Goal: Transaction & Acquisition: Subscribe to service/newsletter

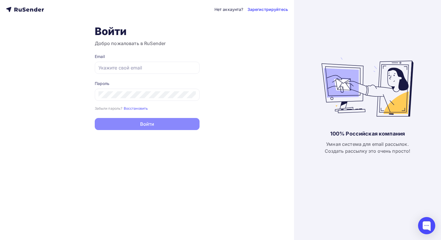
type input "[EMAIL_ADDRESS][DOMAIN_NAME]"
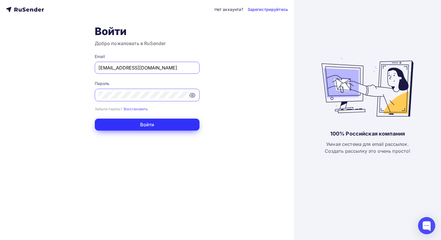
click at [146, 127] on button "Войти" at bounding box center [147, 125] width 105 height 12
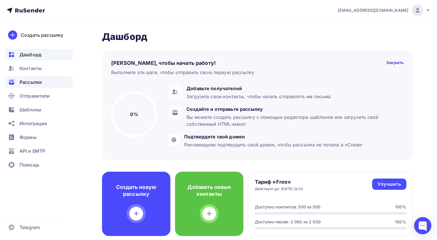
click at [36, 79] on span "Рассылки" at bounding box center [31, 82] width 22 height 7
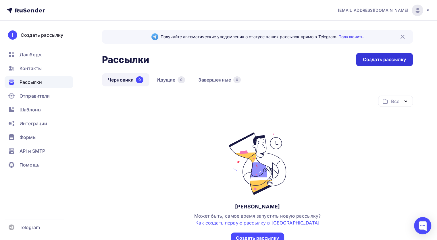
click at [385, 62] on div "Создать рассылку" at bounding box center [384, 59] width 43 height 7
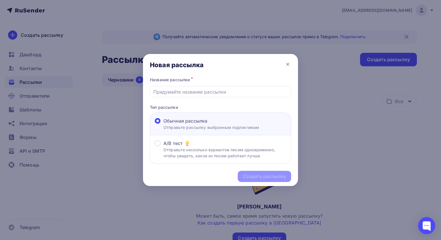
click at [200, 97] on div "Название рассылки * Тип рассылки Обычная рассылка Отправьте рассылку выбранным …" at bounding box center [220, 120] width 155 height 88
click at [195, 93] on input "text" at bounding box center [220, 92] width 135 height 7
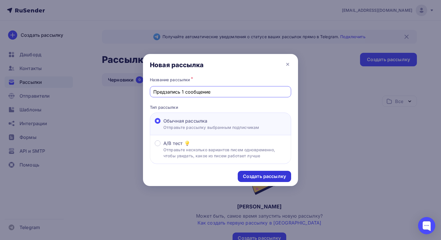
type input "Предзапись 1 сообщение"
click at [259, 174] on div "Создать рассылку" at bounding box center [264, 176] width 43 height 7
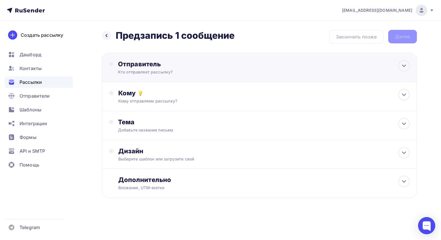
click at [245, 63] on div "Отправитель Кто отправляет рассылку? Email * Нет отправителей Добавить отправит…" at bounding box center [259, 67] width 315 height 29
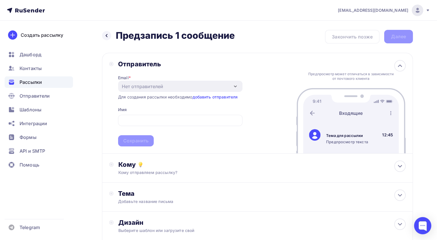
click at [220, 64] on div "Отправитель" at bounding box center [180, 64] width 124 height 8
click at [226, 99] on link "добавить отправителя" at bounding box center [214, 97] width 45 height 5
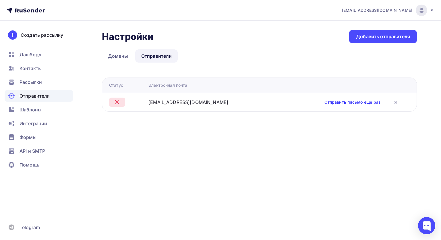
click at [345, 103] on link "Отправить письмо еще раз" at bounding box center [353, 102] width 56 height 6
click at [198, 63] on div "Настройки Настройки Добавить отправителя Домены Отправители Отправители Домены …" at bounding box center [259, 71] width 315 height 82
drag, startPoint x: 203, startPoint y: 103, endPoint x: 154, endPoint y: 98, distance: 49.2
click at [154, 98] on tr "info@academyugc.ru Отправить письмо еще раз" at bounding box center [259, 102] width 315 height 19
copy div "info@academyugc.ru"
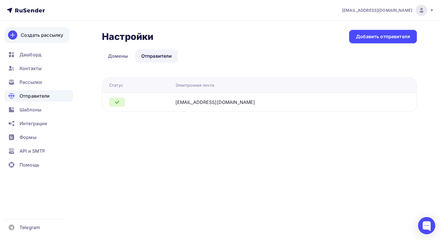
click at [44, 37] on div "Создать рассылку" at bounding box center [42, 35] width 43 height 7
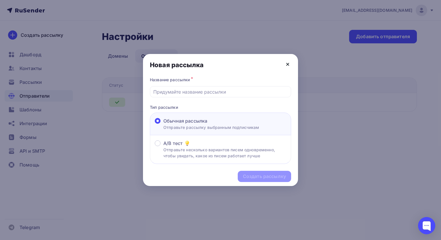
click at [287, 65] on icon at bounding box center [288, 64] width 2 height 2
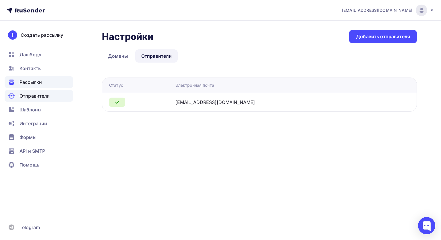
click at [41, 83] on span "Рассылки" at bounding box center [31, 82] width 22 height 7
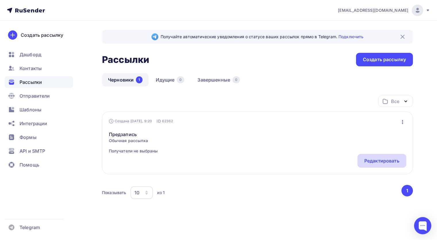
click at [386, 164] on div "Редактировать" at bounding box center [381, 161] width 35 height 7
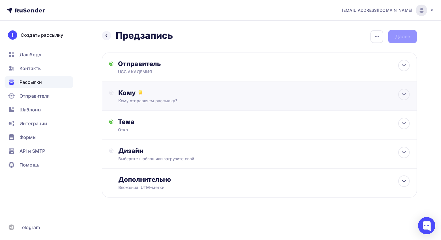
click at [189, 99] on div "Кому отправляем рассылку?" at bounding box center [249, 101] width 263 height 6
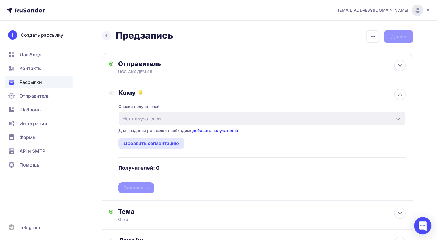
click at [206, 131] on link "добавить получателей" at bounding box center [215, 130] width 45 height 5
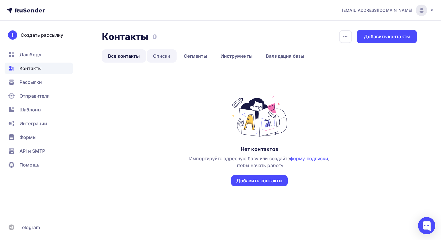
click at [162, 53] on link "Списки" at bounding box center [162, 55] width 30 height 13
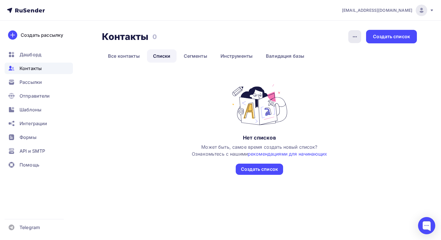
click at [357, 35] on icon "button" at bounding box center [355, 36] width 7 height 7
click at [307, 26] on div "Контакты Контакты 0 0 История импорта Создать список Все контакты Списки Сегмен…" at bounding box center [220, 109] width 441 height 177
click at [394, 40] on div "Создать список" at bounding box center [391, 37] width 51 height 14
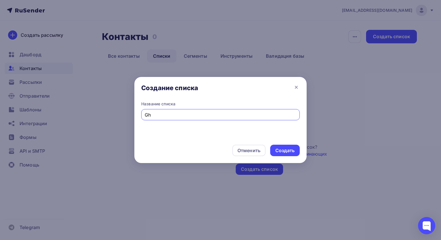
type input "G"
type input "Предзапись с анкеты"
click at [285, 152] on div "Создать" at bounding box center [285, 150] width 19 height 7
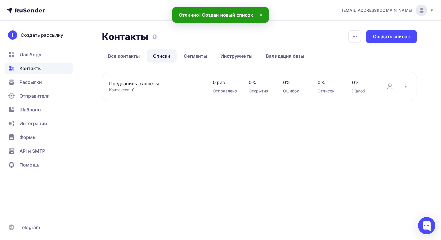
click at [410, 87] on button "button" at bounding box center [406, 86] width 7 height 7
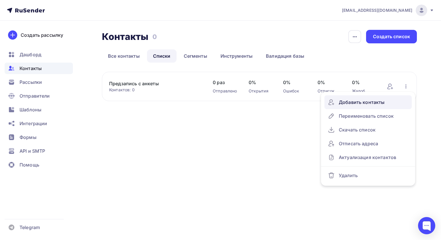
click at [383, 100] on div "Добавить контакты" at bounding box center [368, 102] width 80 height 9
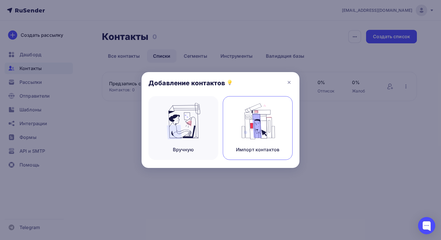
click at [237, 137] on div "Импорт контактов" at bounding box center [258, 128] width 70 height 64
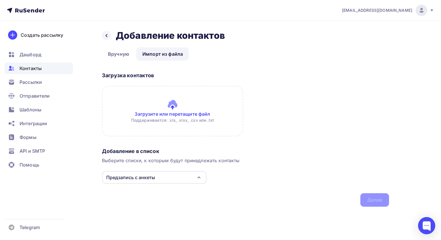
click at [166, 108] on input "file" at bounding box center [172, 111] width 141 height 51
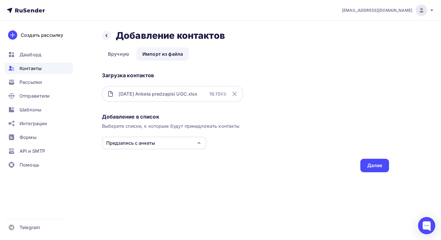
click at [186, 139] on div "Предзапись с анкеты" at bounding box center [154, 143] width 104 height 13
click at [233, 150] on div "Добавление в список Выберите списки, к которым будут принадлежать контакты Пред…" at bounding box center [245, 141] width 287 height 61
click at [370, 167] on div "Далее" at bounding box center [375, 165] width 15 height 7
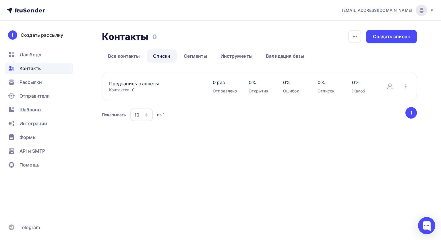
click at [28, 70] on span "Контакты" at bounding box center [31, 68] width 22 height 7
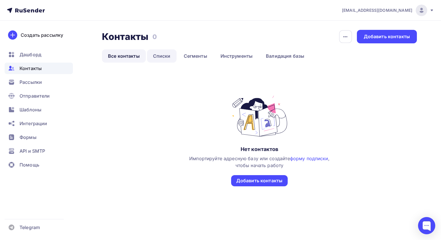
click at [167, 60] on link "Списки" at bounding box center [162, 55] width 30 height 13
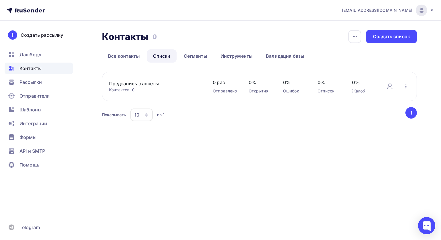
click at [413, 113] on button "1" at bounding box center [411, 112] width 11 height 11
click at [132, 59] on link "Все контакты" at bounding box center [124, 55] width 44 height 13
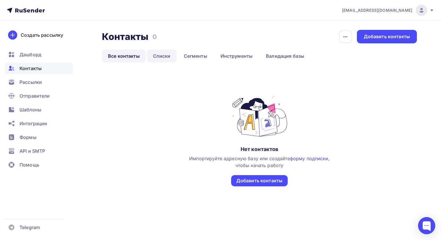
click at [163, 56] on link "Списки" at bounding box center [162, 55] width 30 height 13
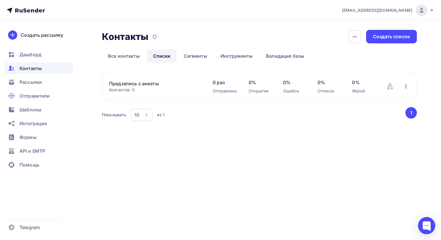
click at [407, 87] on icon "button" at bounding box center [406, 86] width 1 height 4
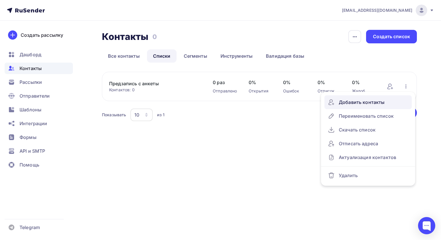
click at [381, 99] on div "Добавить контакты" at bounding box center [368, 102] width 80 height 9
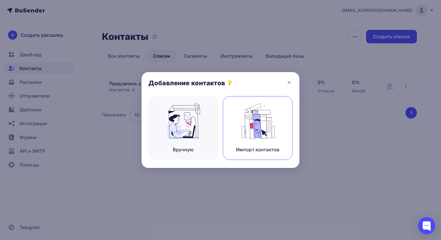
click at [246, 143] on div "Импорт контактов" at bounding box center [258, 128] width 70 height 64
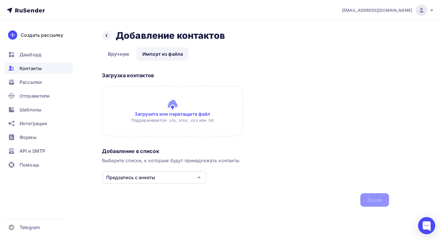
click at [153, 106] on input "file" at bounding box center [172, 111] width 141 height 51
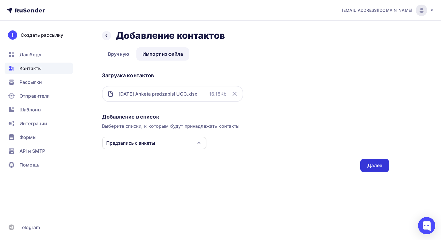
click at [381, 164] on div "Далее" at bounding box center [375, 165] width 15 height 7
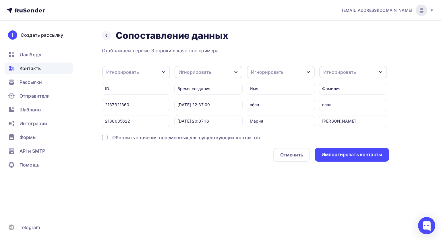
click at [164, 73] on icon "button" at bounding box center [164, 72] width 5 height 5
click at [148, 75] on div "Игнорировать" at bounding box center [136, 72] width 68 height 13
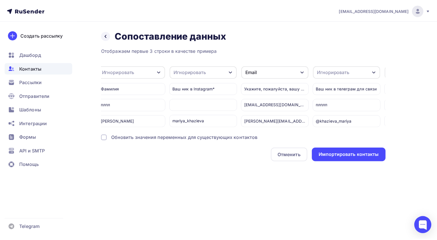
scroll to position [0, 221]
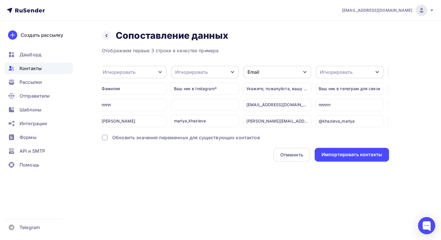
click at [297, 89] on div "Укажите, пожалуйста, вашу электронную почту" at bounding box center [277, 89] width 68 height 12
click at [289, 87] on div "Укажите, пожалуйста, вашу электронную почту" at bounding box center [277, 89] width 68 height 12
click at [340, 156] on div "Импортировать контакты" at bounding box center [352, 154] width 61 height 7
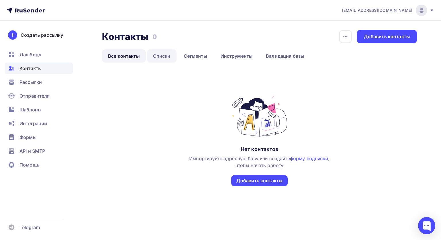
click at [164, 58] on link "Списки" at bounding box center [162, 55] width 30 height 13
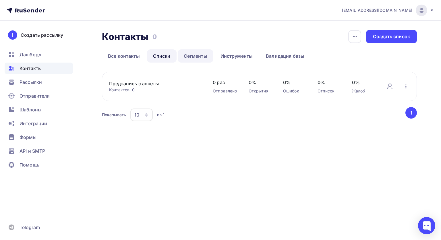
click at [190, 56] on link "Сегменты" at bounding box center [196, 55] width 36 height 13
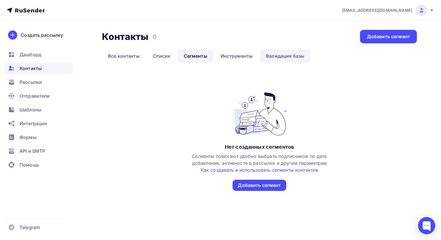
click at [283, 51] on link "Валидация базы" at bounding box center [285, 55] width 51 height 13
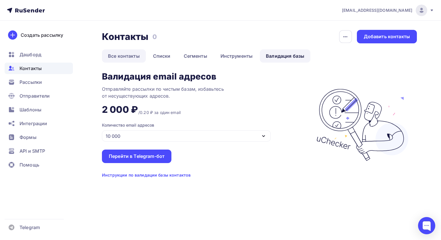
click at [124, 55] on link "Все контакты" at bounding box center [124, 55] width 44 height 13
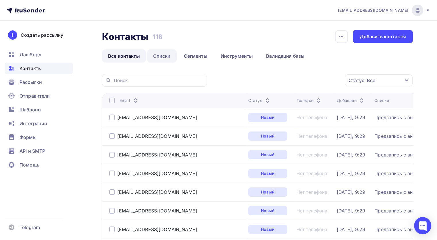
click at [163, 54] on link "Списки" at bounding box center [162, 55] width 30 height 13
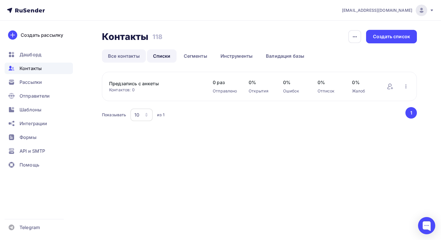
click at [126, 54] on link "Все контакты" at bounding box center [124, 55] width 44 height 13
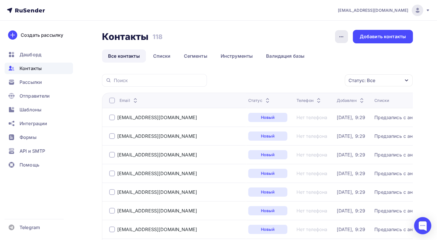
click at [339, 40] on div "button" at bounding box center [341, 36] width 13 height 13
click at [293, 40] on div "Контакты Контакты 118 118 История импорта Добавить контакты" at bounding box center [257, 37] width 311 height 14
click at [159, 60] on link "Списки" at bounding box center [162, 55] width 30 height 13
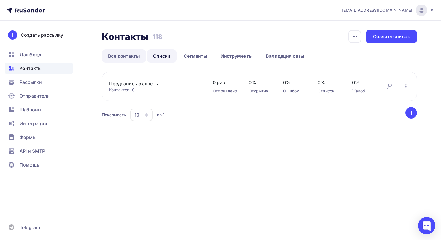
click at [131, 61] on link "Все контакты" at bounding box center [124, 55] width 44 height 13
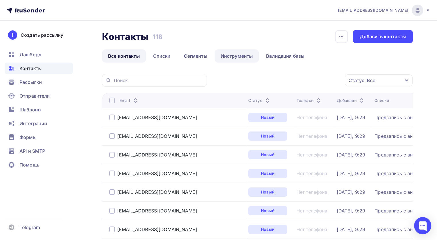
click at [247, 55] on link "Инструменты" at bounding box center [237, 55] width 45 height 13
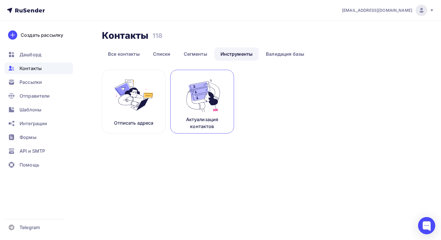
click at [194, 103] on img at bounding box center [202, 95] width 39 height 36
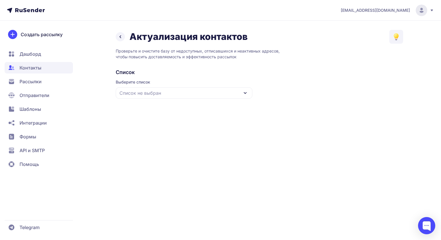
click at [118, 40] on icon at bounding box center [120, 36] width 7 height 7
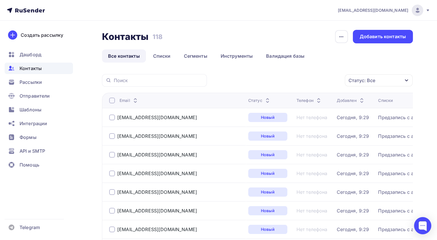
click at [360, 74] on div "Статус: Все" at bounding box center [379, 80] width 68 height 12
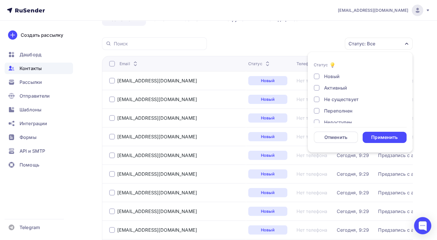
click at [315, 77] on div at bounding box center [317, 77] width 6 height 6
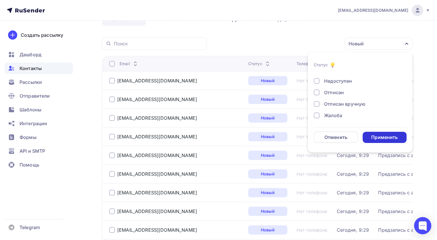
click at [371, 132] on div "Применить" at bounding box center [385, 137] width 44 height 11
click at [0, 0] on td at bounding box center [0, 0] width 0 height 0
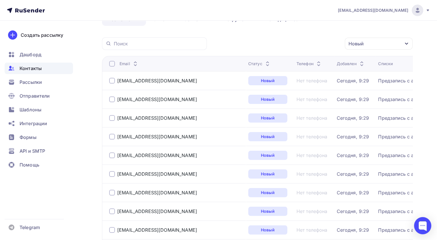
scroll to position [0, 0]
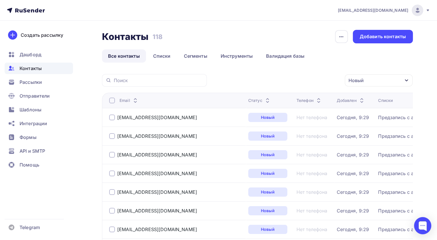
click at [370, 81] on div "Новый" at bounding box center [379, 80] width 68 height 12
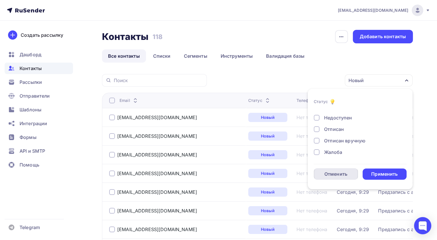
click at [337, 172] on div "Отменить" at bounding box center [335, 174] width 23 height 7
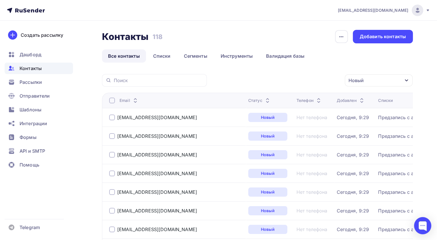
click at [381, 80] on div "Новый" at bounding box center [379, 80] width 68 height 12
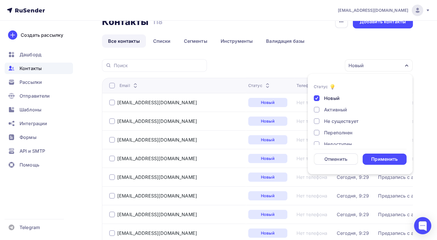
click at [316, 99] on div at bounding box center [317, 98] width 6 height 6
click at [372, 156] on div "Применить" at bounding box center [384, 159] width 26 height 7
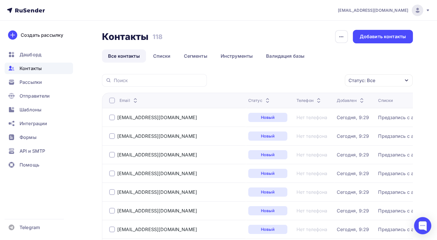
scroll to position [1, 0]
click at [343, 36] on icon "button" at bounding box center [341, 36] width 7 height 7
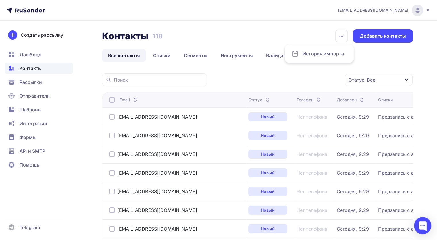
click at [281, 42] on div "Контакты Контакты 118 118 История импорта Добавить контакты" at bounding box center [257, 36] width 311 height 14
click at [154, 57] on link "Списки" at bounding box center [162, 55] width 30 height 13
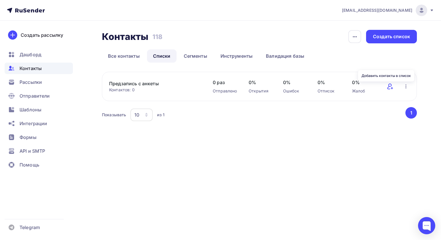
click at [391, 84] on icon at bounding box center [390, 87] width 4 height 6
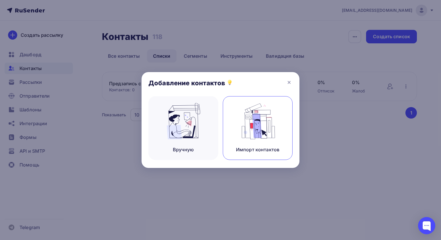
click at [284, 117] on div "Импорт контактов" at bounding box center [258, 128] width 70 height 64
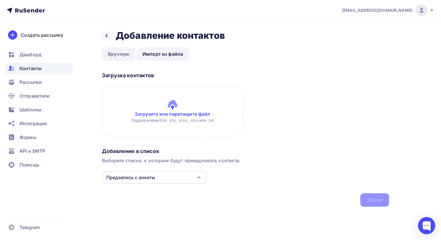
click at [113, 52] on link "Вручную" at bounding box center [118, 53] width 33 height 13
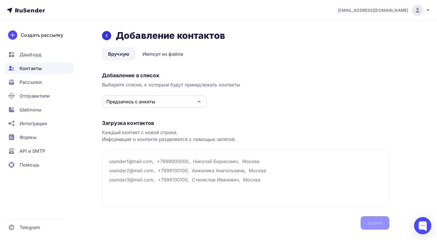
click at [108, 35] on icon at bounding box center [106, 35] width 5 height 5
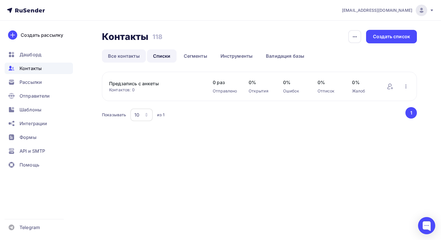
click at [128, 55] on link "Все контакты" at bounding box center [124, 55] width 44 height 13
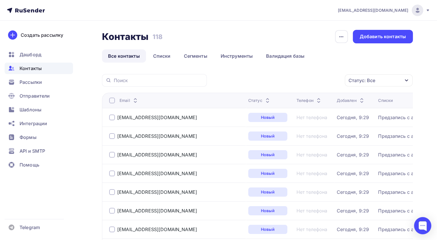
click at [372, 84] on div "Статус: Все" at bounding box center [379, 80] width 68 height 12
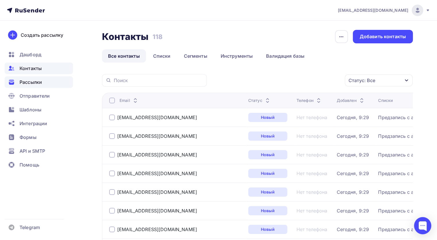
click at [32, 82] on span "Рассылки" at bounding box center [31, 82] width 22 height 7
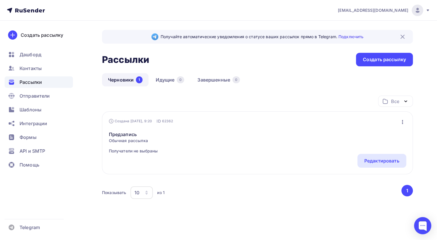
click at [197, 145] on div "Предзапись Обычная рассылка Получатели не выбраны Редактировать Копировать Доба…" at bounding box center [257, 139] width 297 height 30
click at [374, 167] on div "Редактировать" at bounding box center [382, 161] width 49 height 14
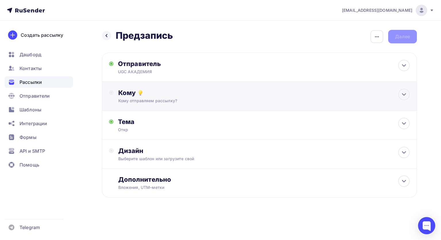
click at [140, 99] on div "Кому отправляем рассылку?" at bounding box center [249, 101] width 263 height 6
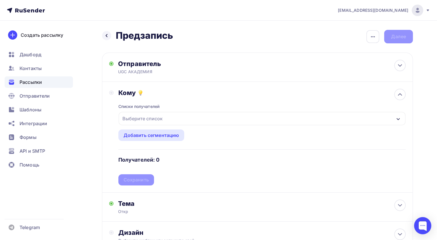
click at [145, 115] on div "Выберите список" at bounding box center [142, 119] width 45 height 10
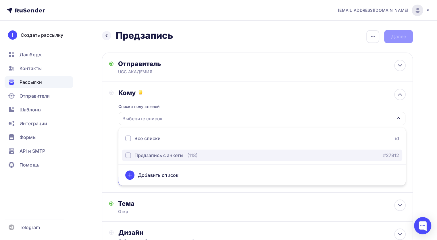
click at [157, 154] on div "Предзапись с анкеты" at bounding box center [159, 155] width 49 height 7
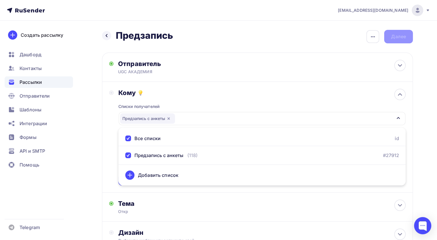
click at [104, 136] on div "Кому Списки получателей Предзапись с анкеты Все списки id Предзапись с анкеты (…" at bounding box center [257, 137] width 311 height 111
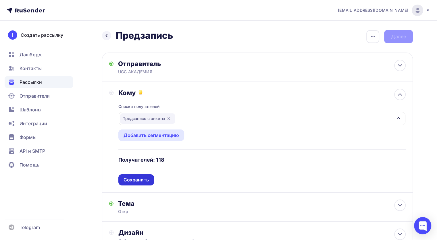
click at [135, 177] on div "Сохранить" at bounding box center [136, 180] width 25 height 7
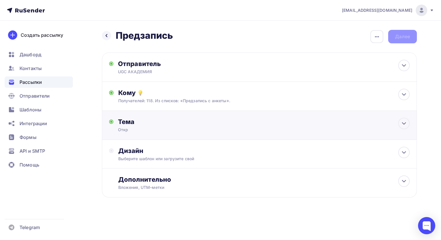
click at [155, 133] on div "Тема Откр Тема * Откр Рекомендуем использовать не более 150 символов Прехедер С…" at bounding box center [259, 125] width 315 height 29
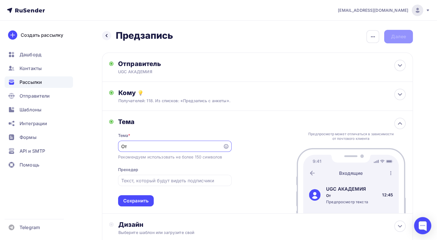
type input "О"
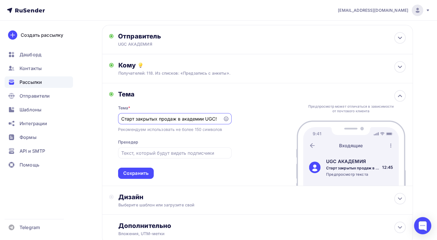
scroll to position [30, 0]
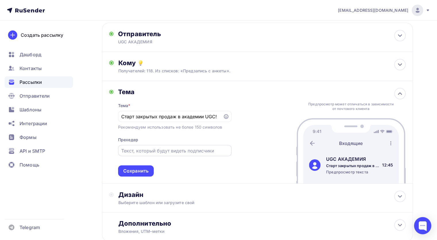
click at [194, 154] on div at bounding box center [175, 150] width 114 height 11
click at [214, 143] on div "Тема * Старт закрытых продаж в академии UGC! Рекомендуем использовать не более …" at bounding box center [175, 136] width 114 height 81
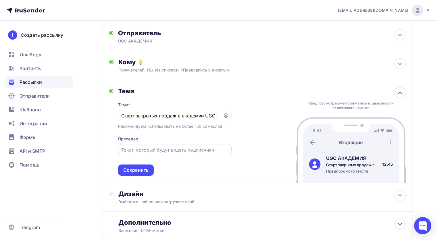
scroll to position [32, 0]
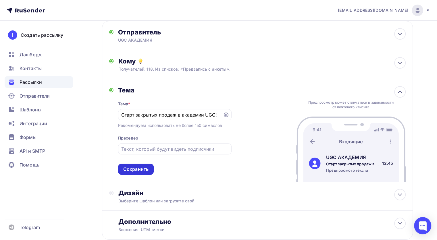
click at [137, 169] on div "Сохранить" at bounding box center [135, 169] width 25 height 7
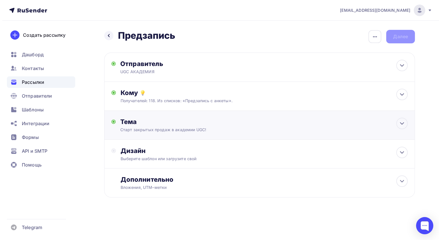
scroll to position [0, 0]
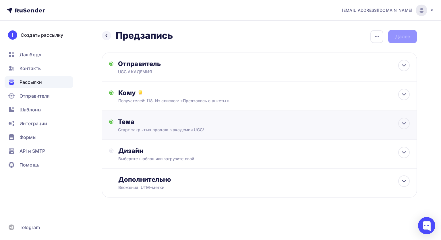
click at [159, 137] on div "Тема Старт закрытых продаж в академии UGC! Тема * Старт закрытых продаж в акаде…" at bounding box center [259, 125] width 315 height 29
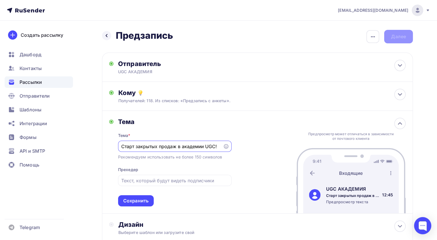
click at [225, 148] on icon at bounding box center [226, 146] width 5 height 5
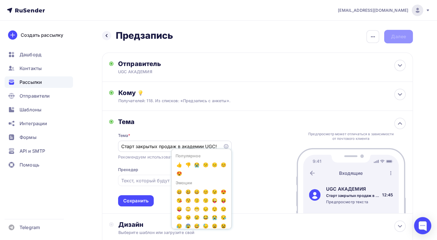
click at [225, 147] on icon at bounding box center [226, 146] width 5 height 5
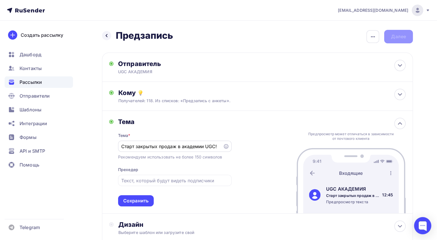
click at [225, 147] on icon at bounding box center [226, 146] width 5 height 5
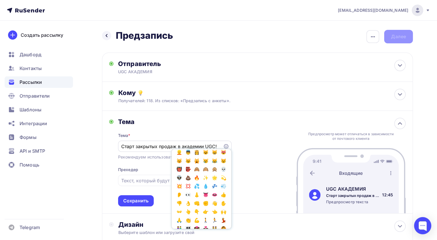
scroll to position [161, 0]
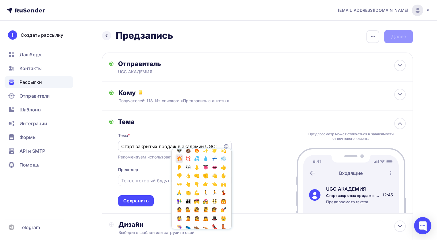
click at [180, 163] on span "💥" at bounding box center [179, 159] width 7 height 9
click at [177, 163] on span "💥" at bounding box center [179, 159] width 7 height 9
click at [235, 109] on div "Кому Получателей: 118. Из списков: «Предзапись с анкеты». Списки получателей Пр…" at bounding box center [257, 96] width 311 height 29
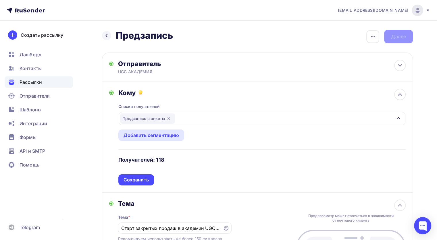
scroll to position [63, 0]
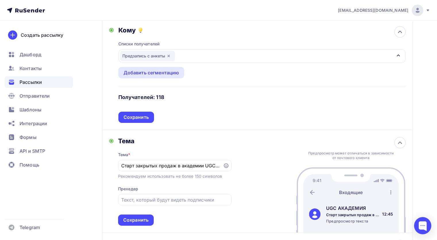
click at [216, 159] on div "Тема * Старт закрытых продаж в академии UGC!💥💥 Рекомендуем использовать не боле…" at bounding box center [175, 185] width 114 height 81
click at [214, 161] on div "Старт закрытых продаж в академии UGC!💥💥" at bounding box center [175, 165] width 114 height 11
drag, startPoint x: 214, startPoint y: 162, endPoint x: 240, endPoint y: 166, distance: 26.7
click at [240, 166] on div "Тема Тема * Старт закрытых продаж в академии UGC!💥💥 Рекомендуем использовать не…" at bounding box center [257, 181] width 311 height 103
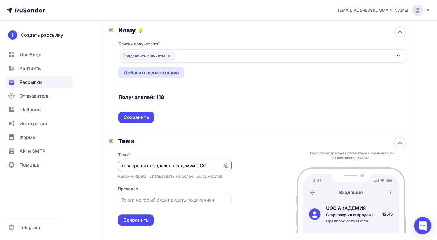
click at [216, 166] on input "Старт закрытых продаж в академии UGC!💥💥" at bounding box center [170, 165] width 98 height 7
click at [212, 164] on input "Старт закрытых продаж в академии UGC!💥💥" at bounding box center [170, 165] width 98 height 7
type input "Старт закрытых продаж в академии UGC!💥"
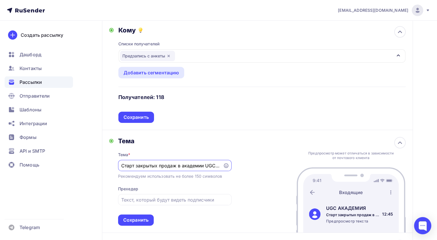
click at [199, 133] on div "Тема Тема * Старт закрытых продаж в академии UGC!💥 Рекомендуем использовать не …" at bounding box center [257, 181] width 311 height 103
click at [143, 215] on div "Сохранить" at bounding box center [136, 220] width 36 height 11
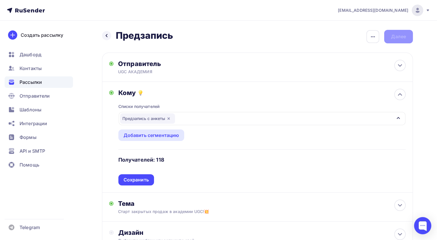
scroll to position [76, 0]
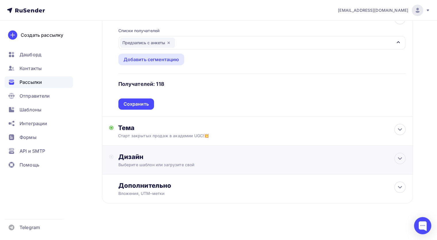
click at [179, 163] on div "Выберите шаблон или загрузите свой" at bounding box center [247, 165] width 259 height 6
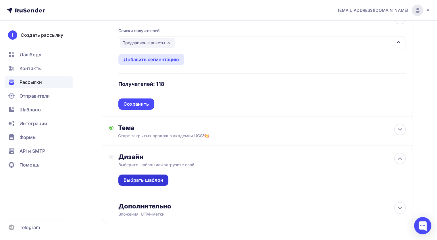
click at [158, 176] on div "Выбрать шаблон" at bounding box center [143, 180] width 50 height 11
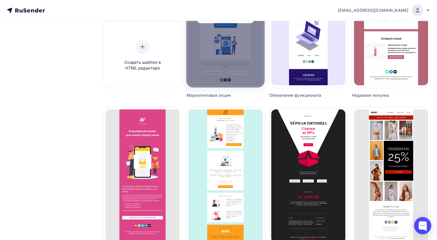
scroll to position [144, 0]
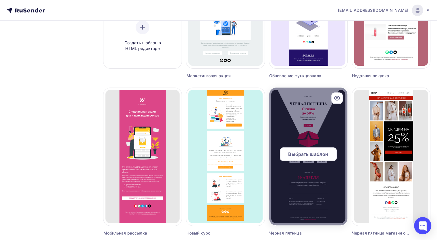
click at [311, 115] on div at bounding box center [308, 157] width 78 height 138
click at [311, 150] on div "Выбрать шаблон" at bounding box center [308, 154] width 57 height 14
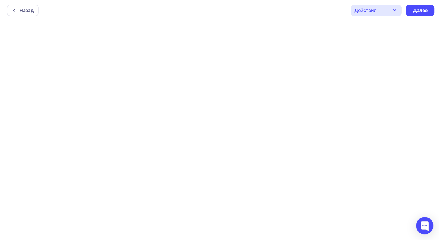
scroll to position [1, 0]
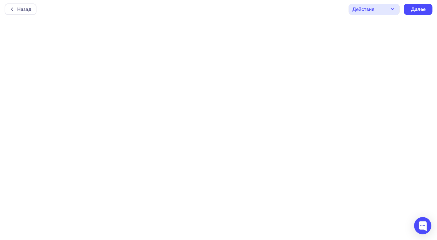
click at [279, 12] on div "Назад Действия Отправить тестовое письмо Предпросмотр Сохранить в Мои шаблоны В…" at bounding box center [218, 9] width 437 height 21
click at [117, 13] on div "Назад Действия Отправить тестовое письмо Предпросмотр Сохранить в Мои шаблоны В…" at bounding box center [218, 9] width 437 height 21
click at [5, 3] on div "Назад Действия Отправить тестовое письмо Предпросмотр Сохранить в Мои шаблоны В…" at bounding box center [218, 9] width 437 height 21
click at [15, 12] on div "Назад" at bounding box center [21, 8] width 32 height 11
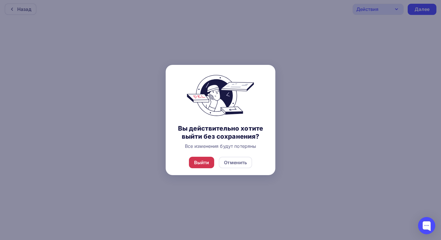
click at [212, 165] on div "Выйти" at bounding box center [202, 162] width 26 height 11
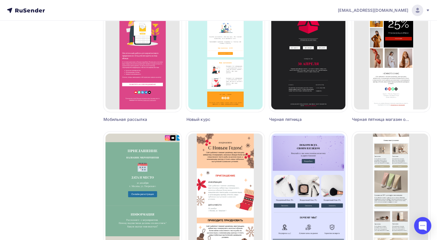
scroll to position [349, 0]
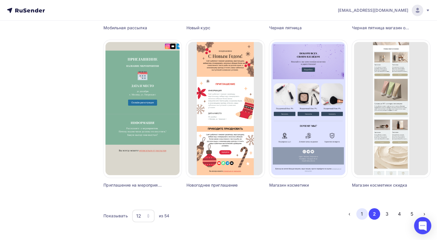
click at [363, 214] on button "1" at bounding box center [361, 213] width 11 height 11
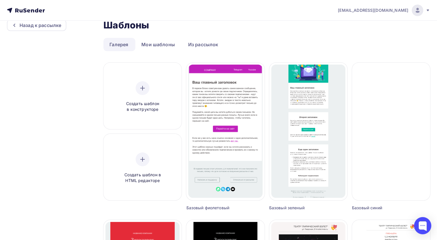
scroll to position [0, 0]
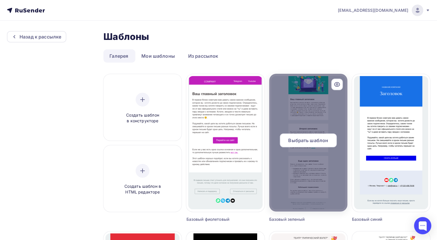
click at [306, 116] on div at bounding box center [308, 143] width 78 height 138
click at [297, 136] on div "Выбрать шаблон" at bounding box center [308, 141] width 57 height 14
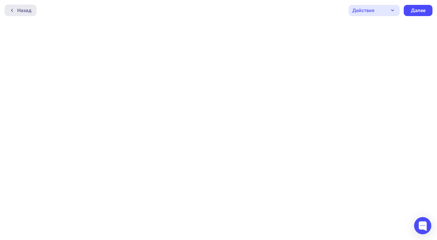
click at [9, 10] on div "Назад" at bounding box center [21, 10] width 32 height 11
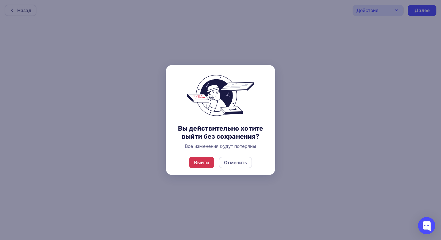
click at [205, 162] on div "Выйти" at bounding box center [201, 162] width 15 height 7
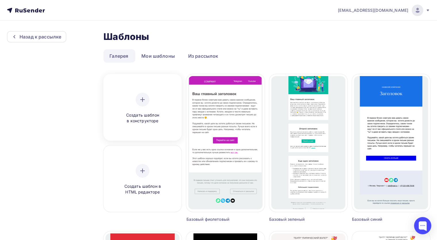
click at [141, 101] on icon at bounding box center [142, 99] width 7 height 7
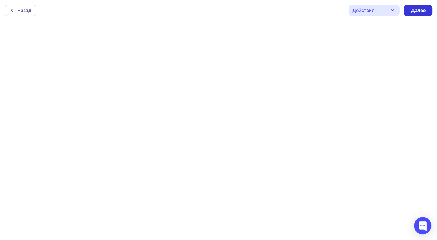
click at [421, 14] on div "Далее" at bounding box center [418, 10] width 29 height 11
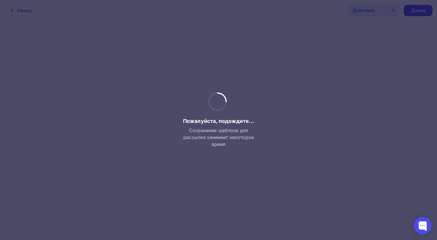
drag, startPoint x: 207, startPoint y: 74, endPoint x: 203, endPoint y: 80, distance: 7.7
click at [204, 79] on div at bounding box center [218, 120] width 437 height 240
click at [203, 80] on div at bounding box center [218, 120] width 437 height 240
drag, startPoint x: 202, startPoint y: 80, endPoint x: 186, endPoint y: 69, distance: 19.5
click at [186, 69] on div at bounding box center [218, 120] width 437 height 240
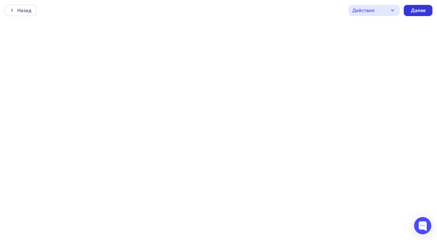
click at [418, 14] on div "Далее" at bounding box center [418, 10] width 29 height 11
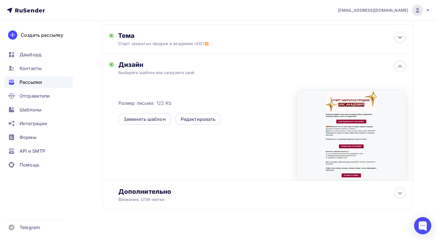
scroll to position [92, 0]
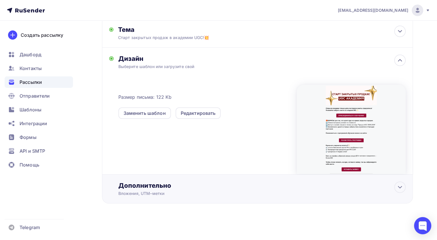
click at [191, 187] on div "Дополнительно" at bounding box center [261, 186] width 287 height 8
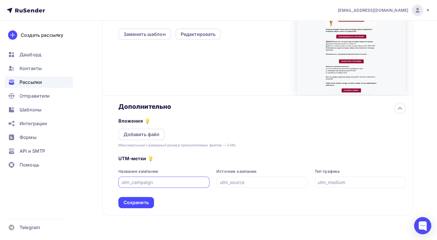
scroll to position [172, 0]
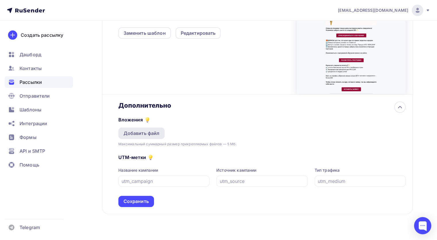
click at [152, 131] on div "Добавить файл" at bounding box center [142, 133] width 36 height 7
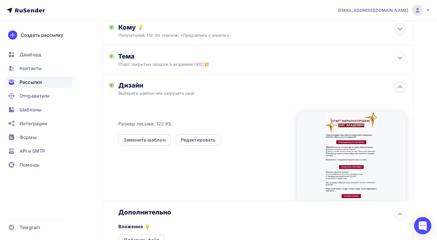
scroll to position [86, 0]
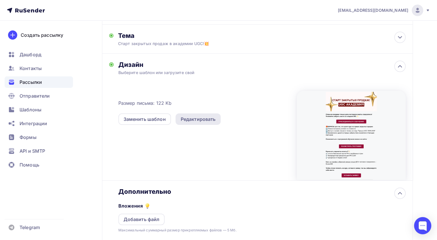
click at [198, 119] on div "Редактировать" at bounding box center [198, 119] width 35 height 7
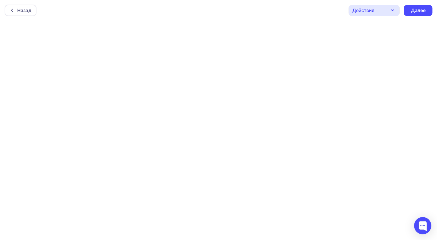
click at [386, 10] on div "Действия" at bounding box center [374, 10] width 51 height 11
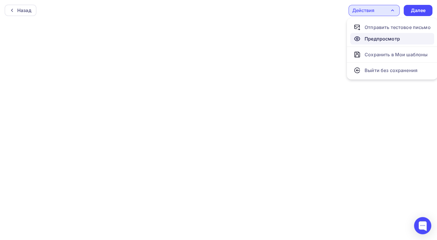
click at [381, 41] on div "Предпросмотр" at bounding box center [382, 38] width 35 height 7
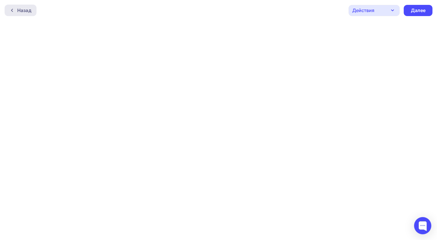
click at [23, 12] on div "Назад" at bounding box center [24, 10] width 14 height 7
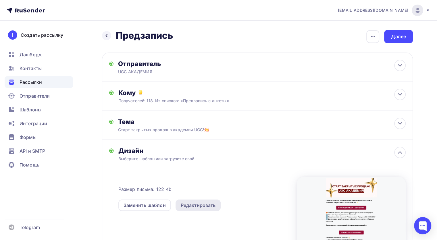
click at [193, 205] on div "Редактировать" at bounding box center [198, 205] width 35 height 7
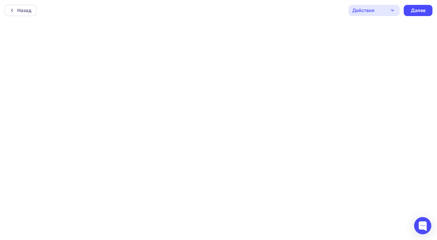
scroll to position [1, 0]
click at [394, 9] on icon "button" at bounding box center [392, 9] width 7 height 7
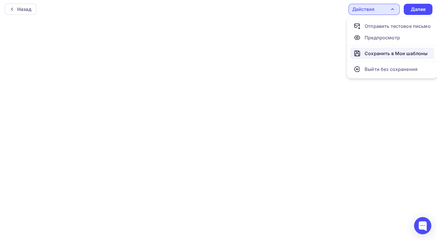
click at [377, 55] on div "Сохранить в Мои шаблоны" at bounding box center [396, 53] width 63 height 7
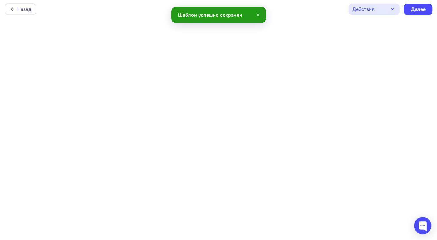
click at [385, 10] on div "Действия" at bounding box center [374, 9] width 51 height 11
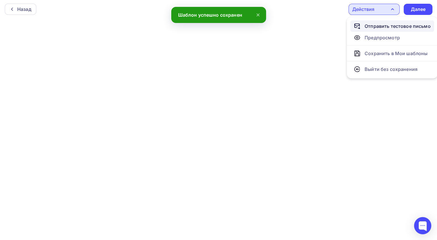
click at [384, 27] on div "Отправить тестовое письмо" at bounding box center [398, 26] width 66 height 7
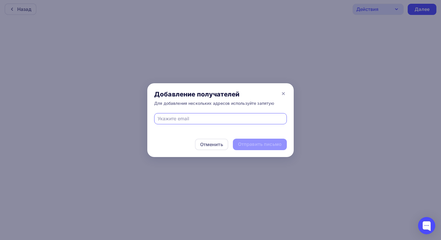
click at [204, 118] on input "text" at bounding box center [221, 118] width 126 height 7
type input "alina300603@mail.ru"
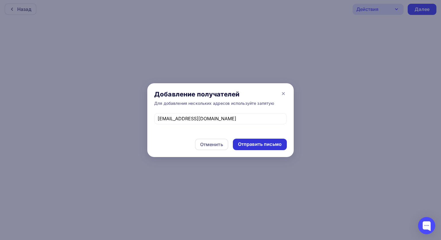
click at [257, 146] on div "Отправить письмо" at bounding box center [260, 144] width 44 height 7
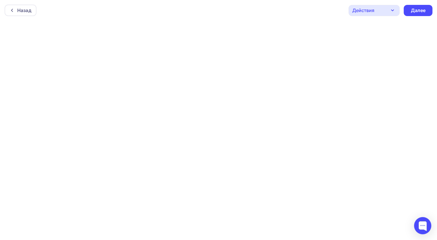
scroll to position [0, 0]
click at [428, 8] on div "Далее" at bounding box center [418, 10] width 29 height 11
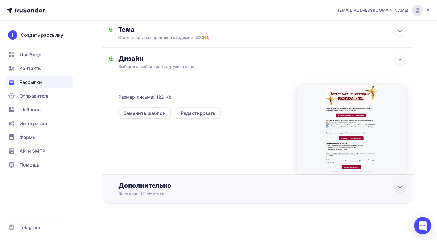
click at [173, 176] on div "Дополнительно Вложения, UTM–метки Вложения Добавить файл Максимальный суммарный…" at bounding box center [257, 189] width 311 height 29
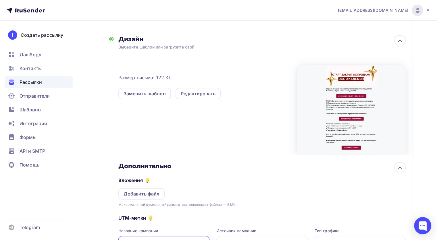
scroll to position [149, 0]
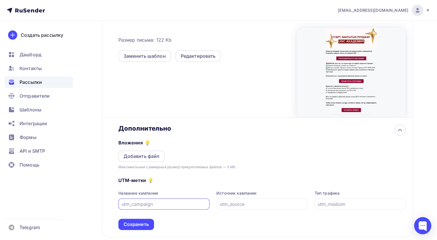
click at [155, 136] on div "Вложения Добавить файл Максимальный суммарный размер прикрепляемых файлов — 5 М…" at bounding box center [261, 151] width 287 height 38
click at [158, 130] on div "Дополнительно" at bounding box center [261, 128] width 287 height 8
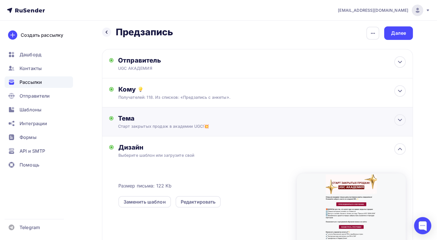
scroll to position [0, 0]
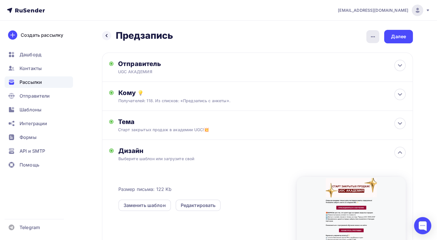
click at [373, 38] on icon "button" at bounding box center [373, 36] width 7 height 7
click at [340, 52] on div "Закончить позже" at bounding box center [342, 54] width 71 height 7
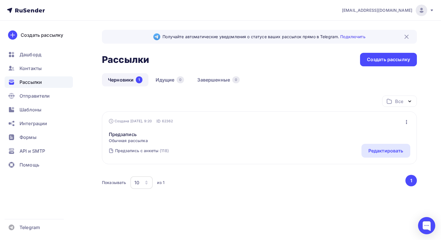
click at [214, 117] on div "Создана Сегодня, 9:20 ID 62362 Редактировать Копировать Добавить в папку Удалит…" at bounding box center [259, 138] width 315 height 53
click at [408, 116] on div "Создана Сегодня, 9:20 ID 62362 Редактировать Копировать Добавить в папку Удалит…" at bounding box center [259, 138] width 315 height 53
click at [406, 119] on icon "button" at bounding box center [407, 122] width 7 height 7
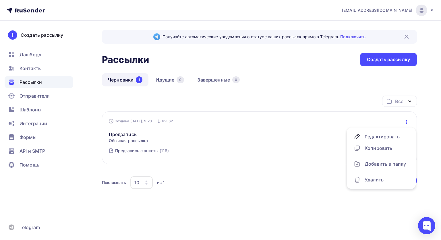
click at [273, 64] on div "Рассылки Рассылки Создать рассылку" at bounding box center [259, 60] width 315 height 14
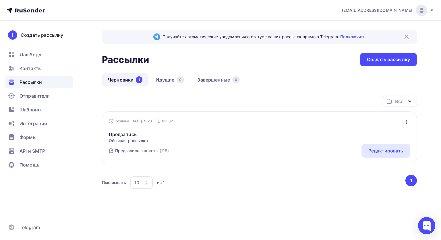
click at [318, 139] on div "Предзапись Обычная рассылка Редактировать Копировать Добавить в папку Удалить" at bounding box center [260, 134] width 302 height 20
click at [387, 153] on div "Редактировать" at bounding box center [386, 150] width 35 height 7
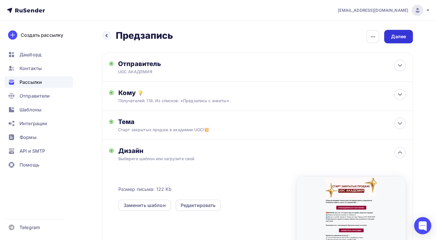
click at [401, 35] on div "Далее" at bounding box center [398, 36] width 15 height 7
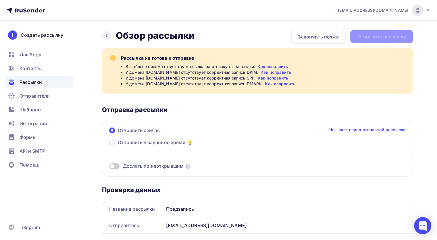
click at [276, 66] on link "Как исправить" at bounding box center [273, 67] width 30 height 6
click at [108, 35] on icon at bounding box center [106, 35] width 5 height 5
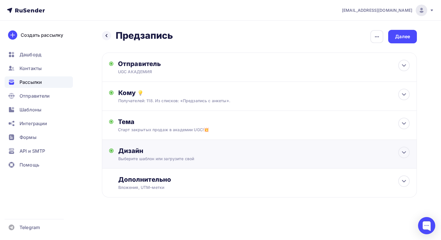
click at [200, 152] on div "Дизайн" at bounding box center [264, 151] width 292 height 8
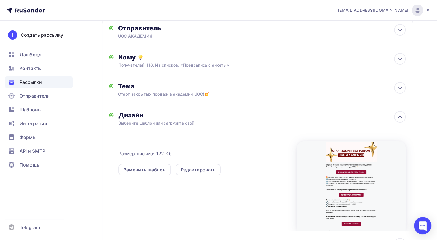
scroll to position [92, 0]
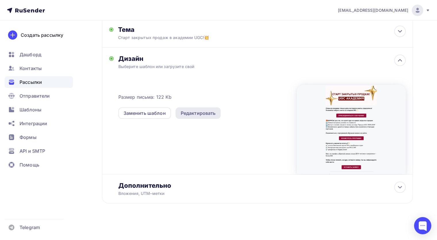
click at [197, 112] on div "Редактировать" at bounding box center [198, 113] width 35 height 7
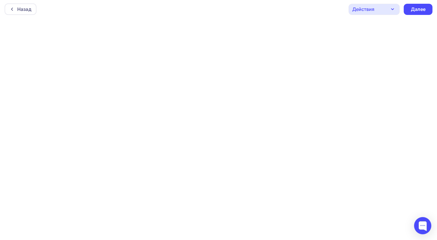
scroll to position [1, 0]
click at [413, 9] on div "Далее" at bounding box center [418, 9] width 15 height 7
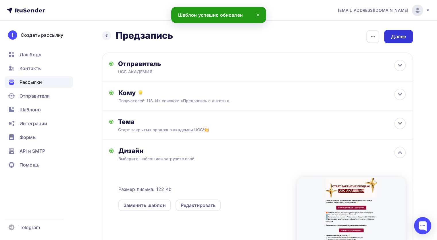
click at [394, 34] on div "Далее" at bounding box center [398, 36] width 15 height 7
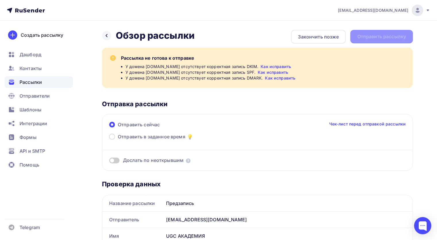
click at [273, 65] on link "Как исправить" at bounding box center [276, 67] width 30 height 6
click at [325, 32] on div "Закончить позже" at bounding box center [318, 37] width 55 height 14
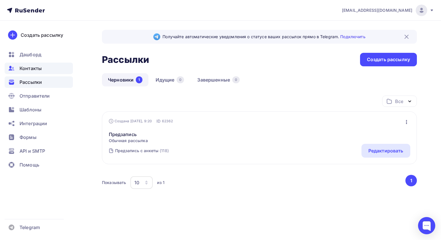
click at [29, 66] on span "Контакты" at bounding box center [31, 68] width 22 height 7
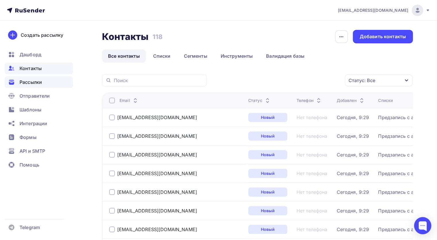
click at [38, 87] on div "Рассылки" at bounding box center [39, 81] width 68 height 11
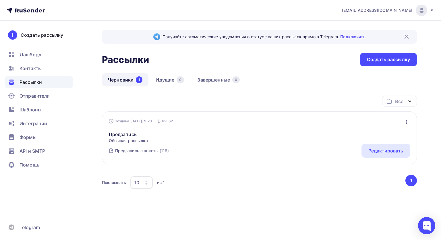
click at [406, 121] on icon "button" at bounding box center [407, 122] width 7 height 7
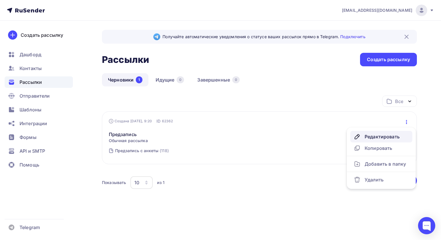
click at [376, 135] on div "Редактировать" at bounding box center [381, 136] width 55 height 7
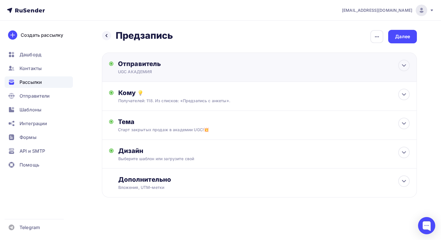
click at [147, 70] on div "UGC АКАДЕМИЯ" at bounding box center [174, 72] width 112 height 6
type input "UGC АКАДЕМИЯ"
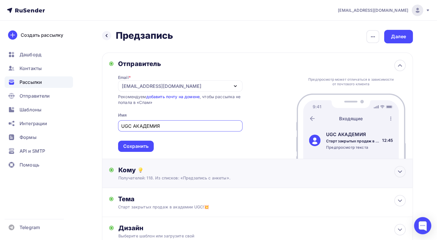
click at [164, 168] on div "Кому" at bounding box center [261, 170] width 287 height 8
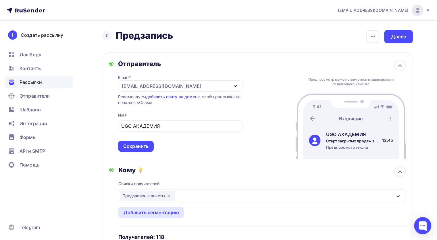
click at [188, 84] on div "info@academyugc.ru" at bounding box center [180, 85] width 124 height 11
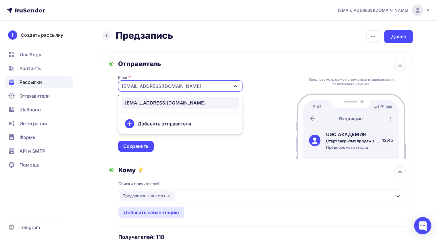
click at [226, 71] on div "Email * info@academyugc.ru info@academyugc.ru Добавить отправителя Рекомендуем …" at bounding box center [180, 110] width 124 height 84
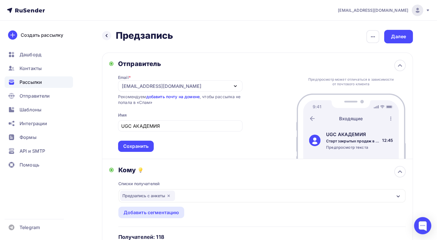
click at [173, 97] on link "добавить почту на домене" at bounding box center [172, 96] width 53 height 5
click at [369, 36] on div "button" at bounding box center [372, 36] width 13 height 13
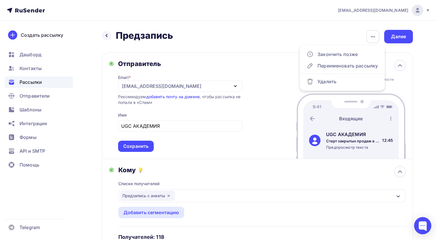
click at [320, 36] on div "Назад Предзапись Предзапись Закончить позже Переименовать рассылку Удалить Далее" at bounding box center [257, 37] width 311 height 14
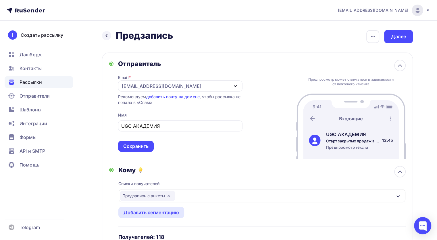
click at [167, 89] on div "info@academyugc.ru" at bounding box center [162, 86] width 80 height 7
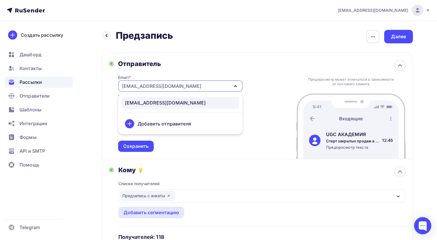
click at [156, 128] on div "Добавить отправителя" at bounding box center [181, 124] width 118 height 14
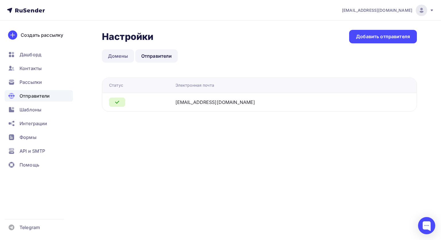
click at [120, 60] on link "Домены" at bounding box center [118, 55] width 32 height 13
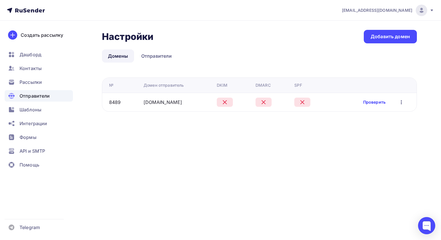
click at [375, 101] on link "Проверить" at bounding box center [375, 102] width 22 height 6
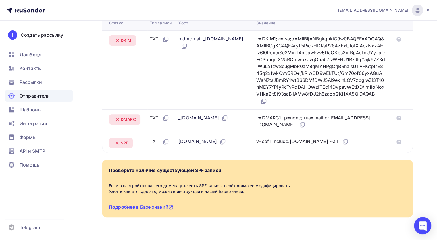
scroll to position [125, 0]
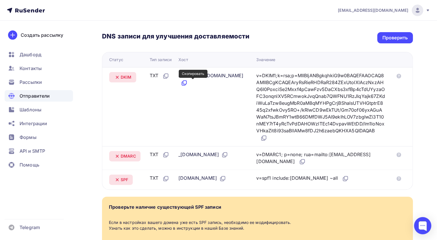
click at [188, 82] on icon at bounding box center [184, 83] width 7 height 7
drag, startPoint x: 284, startPoint y: 143, endPoint x: 280, endPoint y: 143, distance: 3.7
click at [282, 142] on div "v=DKIM1;k=rsa;p=MIIBIjANBgkqhkiG9w0BAQEFAAOCAQ8AMIIBCgKCAQEAryRsRieRHDRaR284ZEx…" at bounding box center [320, 107] width 129 height 70
click at [266, 139] on icon at bounding box center [264, 137] width 3 height 3
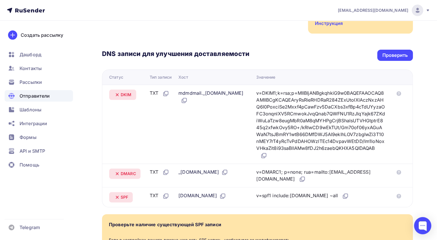
scroll to position [97, 0]
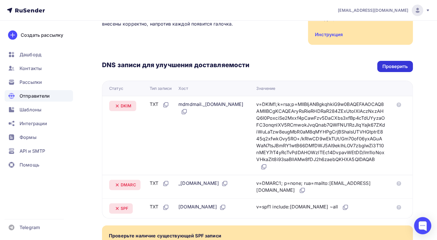
click at [383, 68] on div "Проверить" at bounding box center [395, 66] width 25 height 7
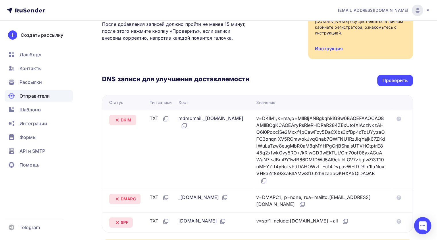
scroll to position [86, 0]
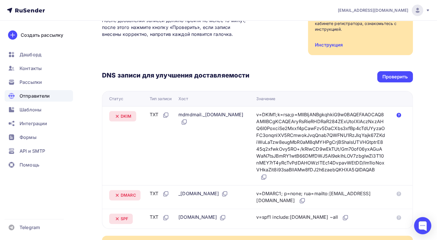
click at [401, 114] on icon at bounding box center [399, 115] width 5 height 5
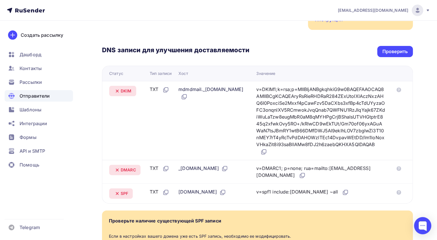
scroll to position [172, 0]
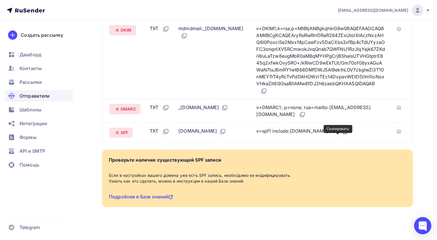
click at [343, 134] on icon at bounding box center [344, 131] width 3 height 3
click at [342, 135] on icon at bounding box center [345, 131] width 7 height 7
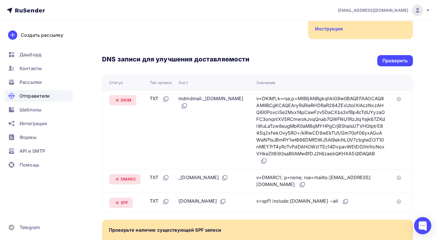
scroll to position [57, 0]
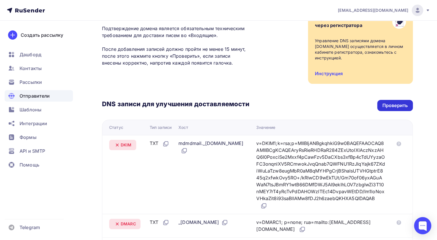
click at [396, 101] on div "Проверить" at bounding box center [395, 105] width 36 height 11
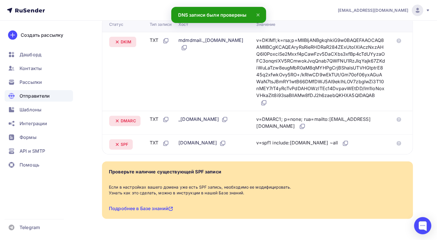
scroll to position [154, 0]
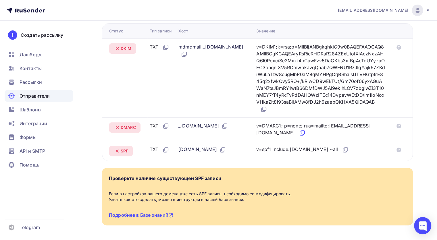
drag, startPoint x: 384, startPoint y: 138, endPoint x: 381, endPoint y: 139, distance: 3.7
click at [384, 137] on div "v=DMARC1; p=none; rua=mailto:postmaster@mx1.rusender-mail.ru" at bounding box center [320, 129] width 129 height 14
click at [306, 137] on icon at bounding box center [302, 133] width 7 height 7
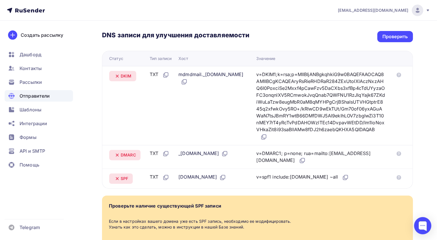
scroll to position [125, 0]
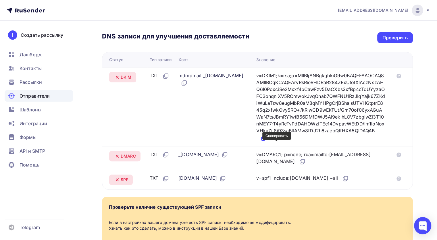
click at [266, 139] on icon at bounding box center [264, 137] width 3 height 3
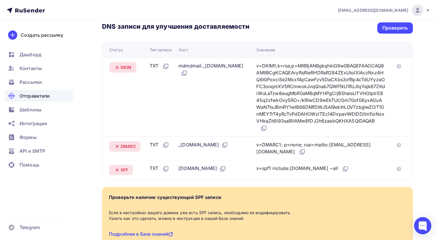
scroll to position [97, 0]
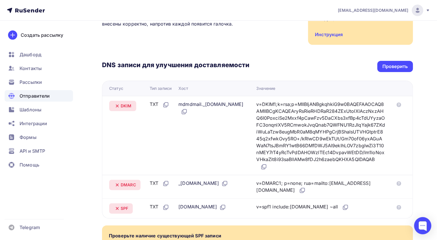
click at [388, 74] on div "DNS записи для улучшения доставляемости Проверить Статус Тип записи Хост Значен…" at bounding box center [257, 132] width 311 height 174
drag, startPoint x: 388, startPoint y: 70, endPoint x: 384, endPoint y: 70, distance: 4.3
click at [387, 70] on div "Проверить" at bounding box center [395, 66] width 36 height 11
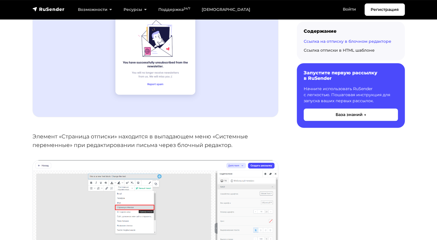
scroll to position [489, 0]
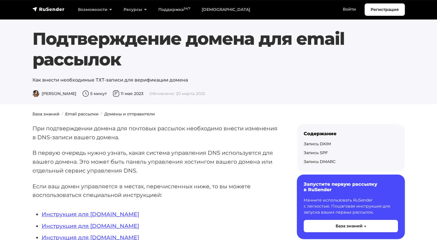
scroll to position [115, 0]
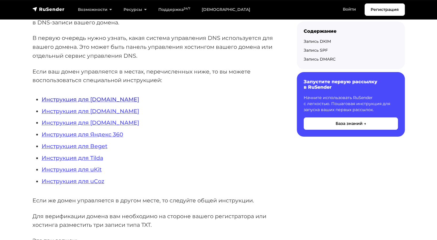
click at [86, 100] on link "Инструкция для [DOMAIN_NAME]" at bounding box center [90, 99] width 97 height 7
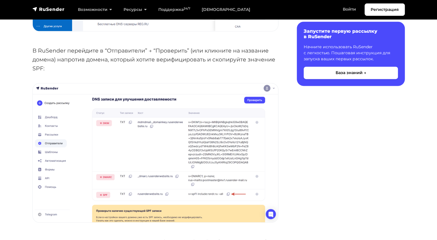
scroll to position [920, 0]
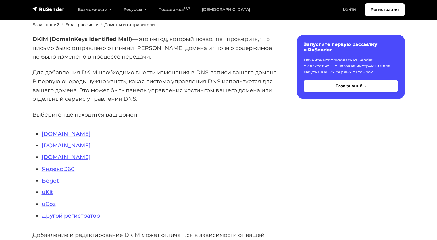
scroll to position [57, 0]
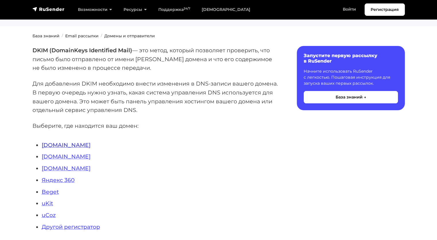
click at [54, 144] on link "Reg.ru" at bounding box center [66, 145] width 49 height 7
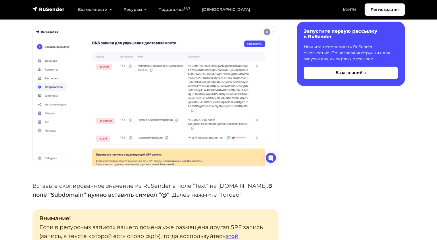
scroll to position [948, 0]
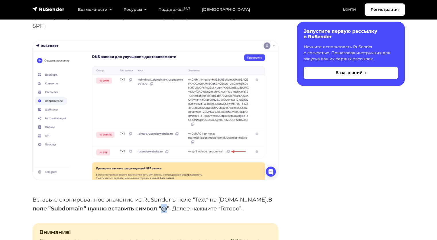
drag, startPoint x: 153, startPoint y: 193, endPoint x: 147, endPoint y: 194, distance: 5.8
click at [147, 205] on strong "поле ”Subdomain” нужно вставить символ “@”" at bounding box center [100, 208] width 137 height 7
copy strong "@"
click at [233, 195] on p "Вставьте скопированное значение из RuSender в поле “Text“ на [DOMAIN_NAME]. В п…" at bounding box center [155, 204] width 246 height 18
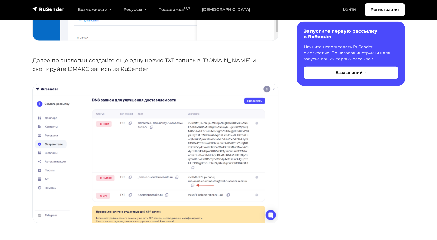
scroll to position [1408, 0]
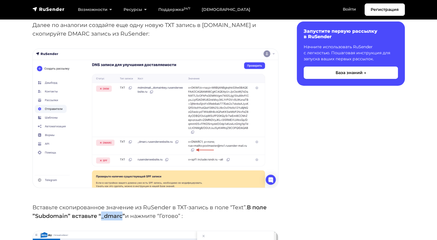
drag, startPoint x: 121, startPoint y: 205, endPoint x: 102, endPoint y: 206, distance: 19.6
click at [102, 206] on strong "В поле ”Subdomain” вставьте “_dmarc”" at bounding box center [149, 212] width 234 height 16
copy strong "_dmarc"
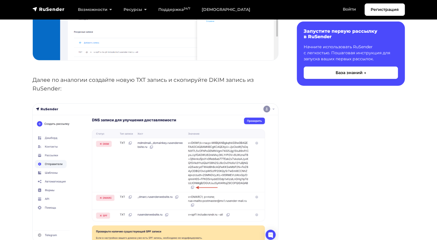
scroll to position [1782, 0]
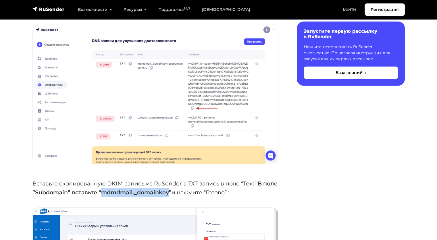
drag, startPoint x: 184, startPoint y: 180, endPoint x: 116, endPoint y: 180, distance: 67.8
click at [116, 180] on strong "В поле ”Subdomain” вставьте “mdmdmail._domainkey”" at bounding box center [154, 188] width 245 height 16
copy strong "mdmdmail._domainkey"
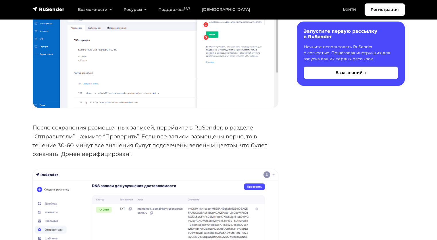
scroll to position [2012, 0]
